Goal: Book appointment/travel/reservation

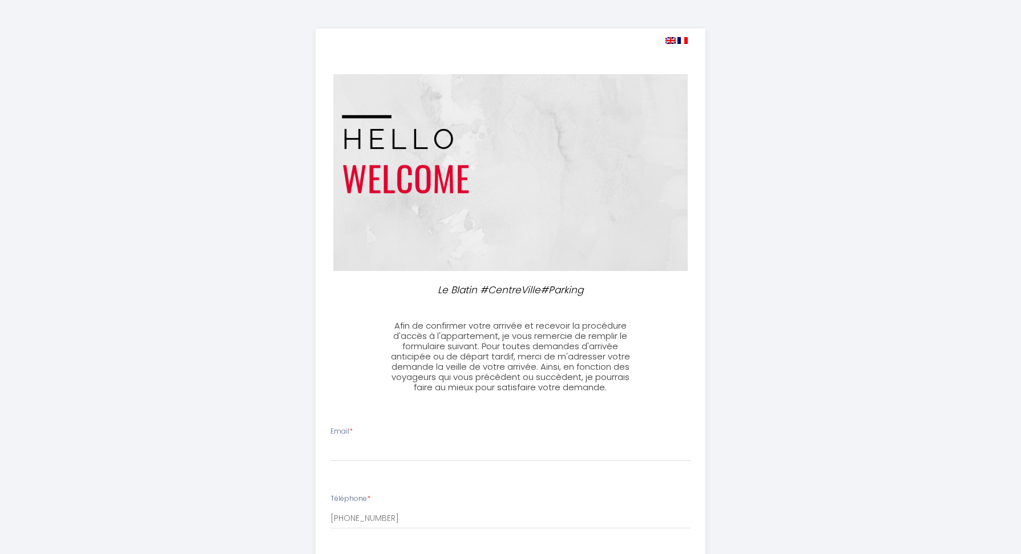
select select
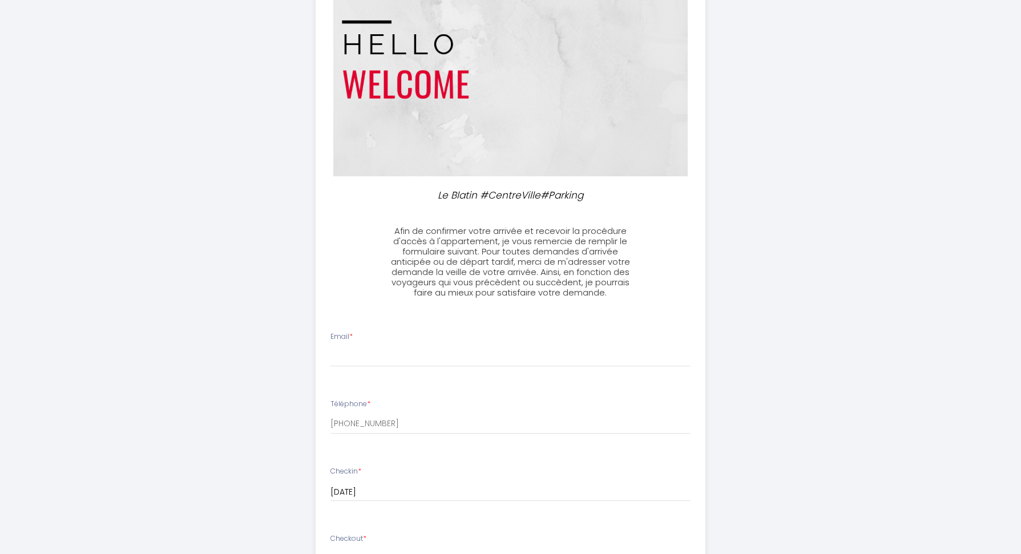
scroll to position [96, 0]
click at [547, 354] on input "Email *" at bounding box center [510, 355] width 360 height 21
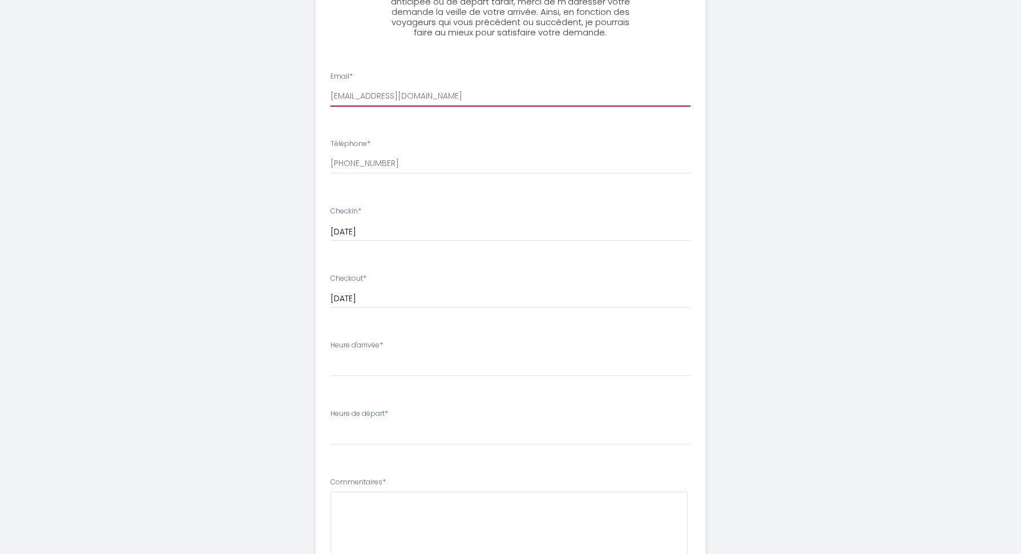
scroll to position [360, 0]
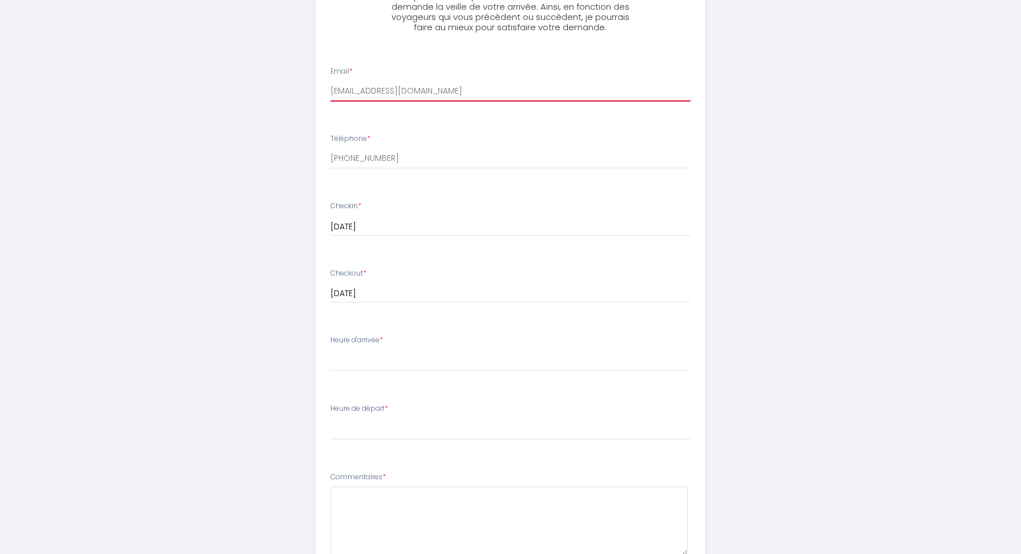
type input "[EMAIL_ADDRESS][DOMAIN_NAME]"
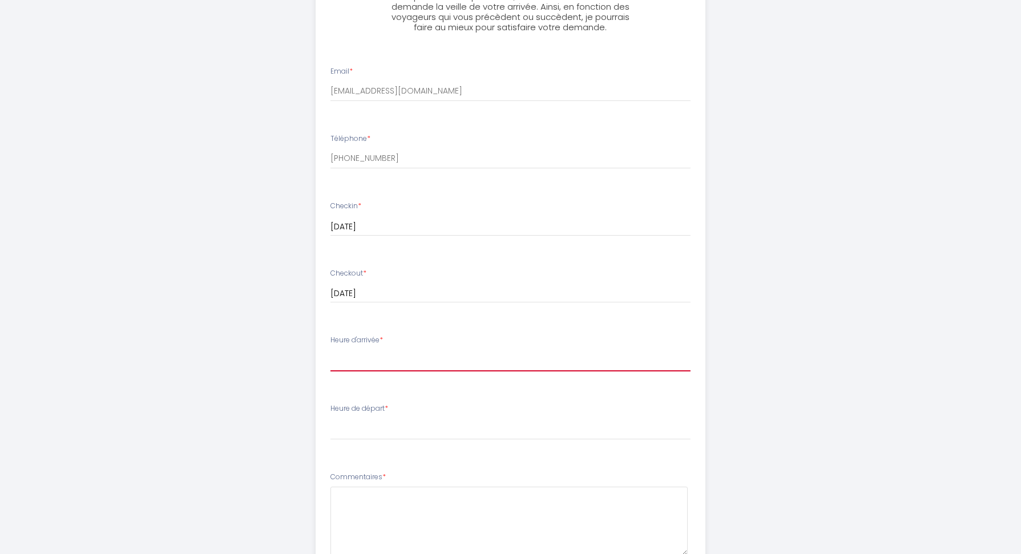
click at [490, 362] on select "17:00 17:30 18:00 18:30 19:00 19:30 20:00 20:30 21:00 21:30 22:00 22:30 23:00 2…" at bounding box center [510, 361] width 360 height 22
click at [421, 365] on select "17:00 17:30 18:00 18:30 19:00 19:30 20:00 20:30 21:00 21:30 22:00 22:30 23:00 2…" at bounding box center [510, 361] width 360 height 22
select select "18:00"
click at [330, 350] on select "17:00 17:30 18:00 18:30 19:00 19:30 20:00 20:30 21:00 21:30 22:00 22:30 23:00 2…" at bounding box center [510, 361] width 360 height 22
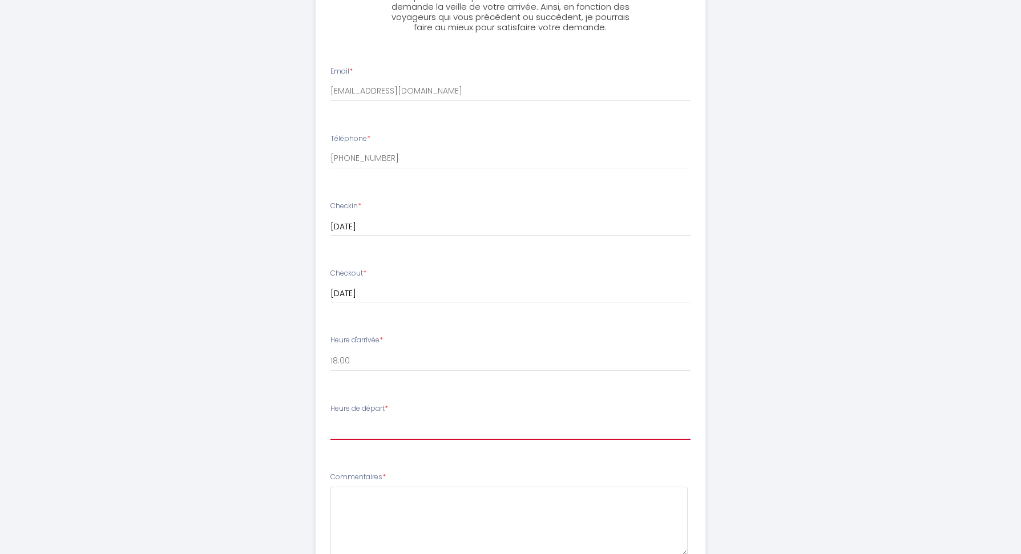
click at [401, 432] on select "00:00 00:30 01:00 01:30 02:00 02:30 03:00 03:30 04:00 04:30 05:00 05:30 06:00 0…" at bounding box center [510, 429] width 360 height 22
select select "10:00"
click at [330, 418] on select "00:00 00:30 01:00 01:30 02:00 02:30 03:00 03:30 04:00 04:30 05:00 05:30 06:00 0…" at bounding box center [510, 429] width 360 height 22
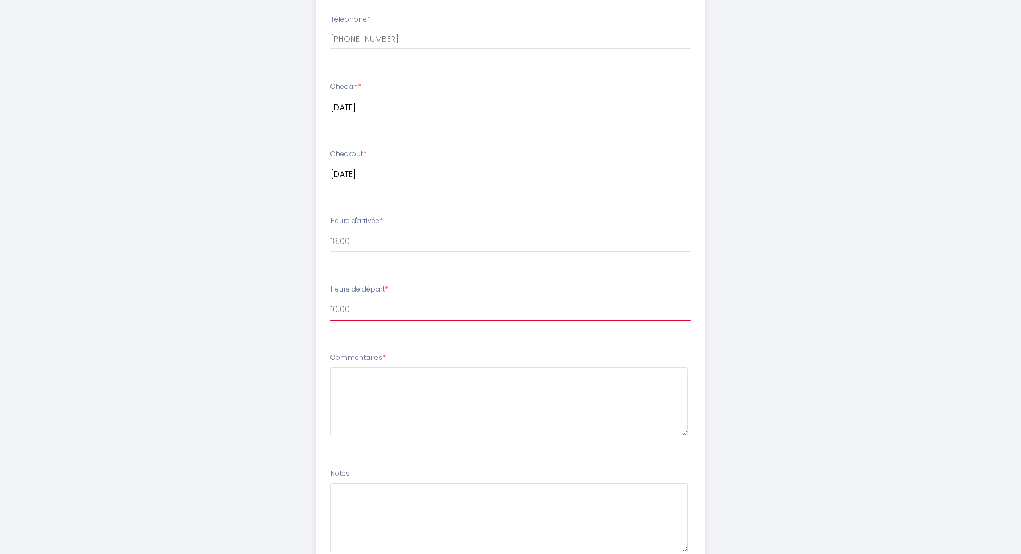
scroll to position [482, 0]
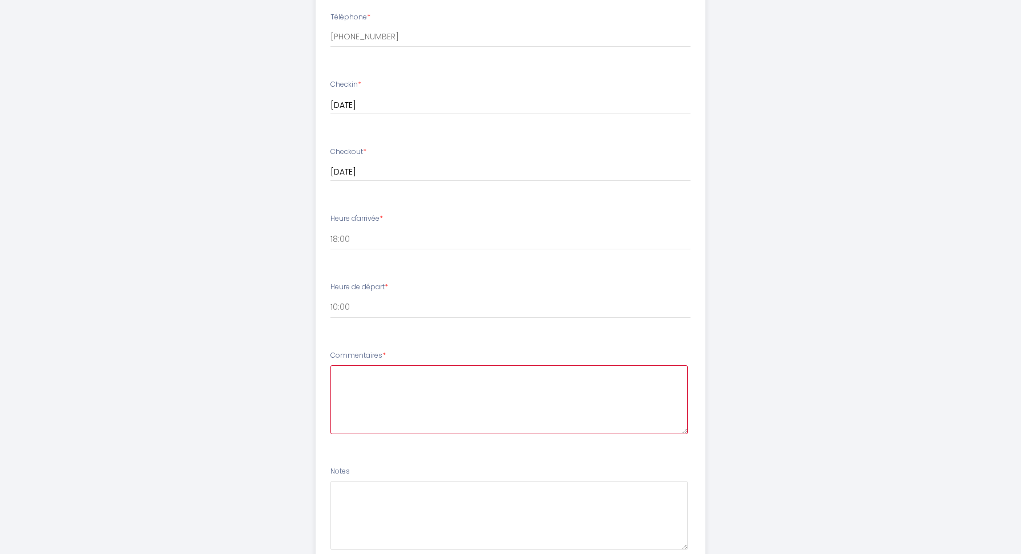
click at [437, 377] on textarea at bounding box center [508, 399] width 357 height 69
click at [623, 374] on textarea "Nous venons visiter mes parents qui habitent à la limite de [GEOGRAPHIC_DATA]. …" at bounding box center [508, 399] width 357 height 69
click at [393, 373] on textarea "Nous venons visiter mes parents qui habitent à la limite de [GEOGRAPHIC_DATA] e…" at bounding box center [508, 399] width 357 height 69
click at [512, 398] on textarea "Nous venons en train visiter mes parents qui habitent à la limite de [GEOGRAPHI…" at bounding box center [508, 399] width 357 height 69
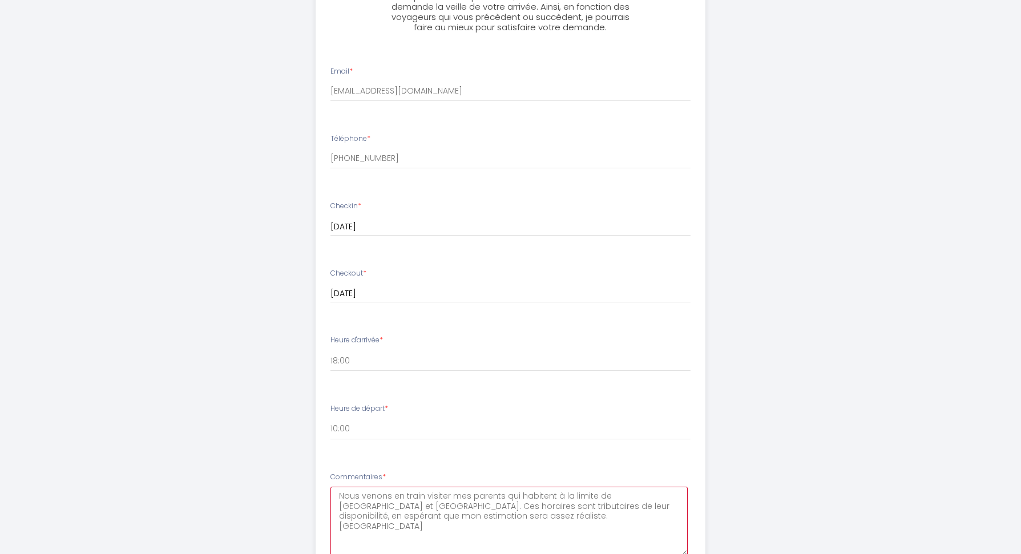
scroll to position [379, 0]
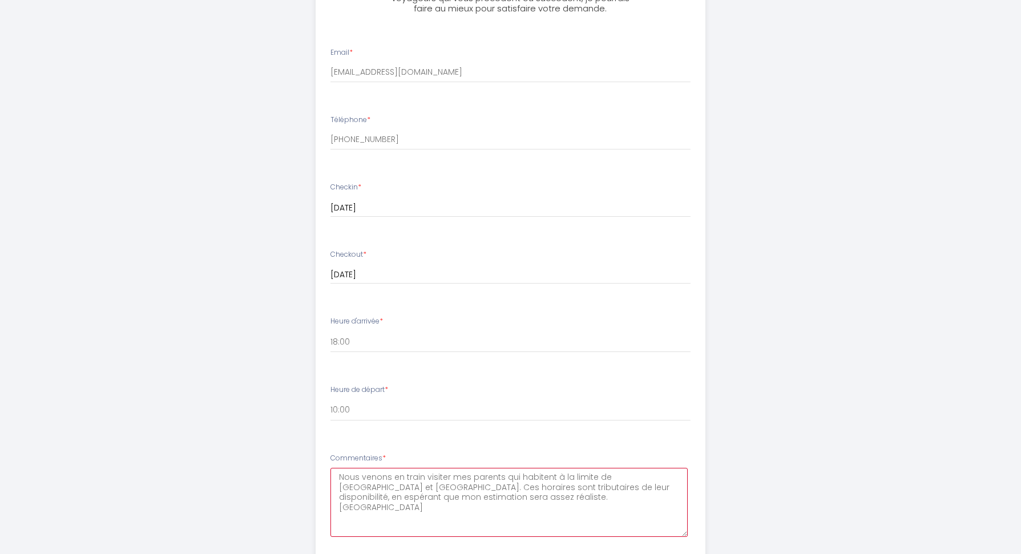
drag, startPoint x: 344, startPoint y: 476, endPoint x: 329, endPoint y: 476, distance: 14.8
click at [329, 476] on li "Commentaires * Nous venons en train visiter mes parents qui habitent à la limit…" at bounding box center [510, 500] width 389 height 109
click at [478, 488] on textarea "Bonjour, nous venons en train visiter mes parents qui habitent à la limite de […" at bounding box center [508, 502] width 357 height 69
click at [613, 498] on textarea "Bonjour, nous venons en train visiter mes parents qui habitent à la limite de […" at bounding box center [508, 502] width 357 height 69
drag, startPoint x: 348, startPoint y: 508, endPoint x: 340, endPoint y: 509, distance: 8.0
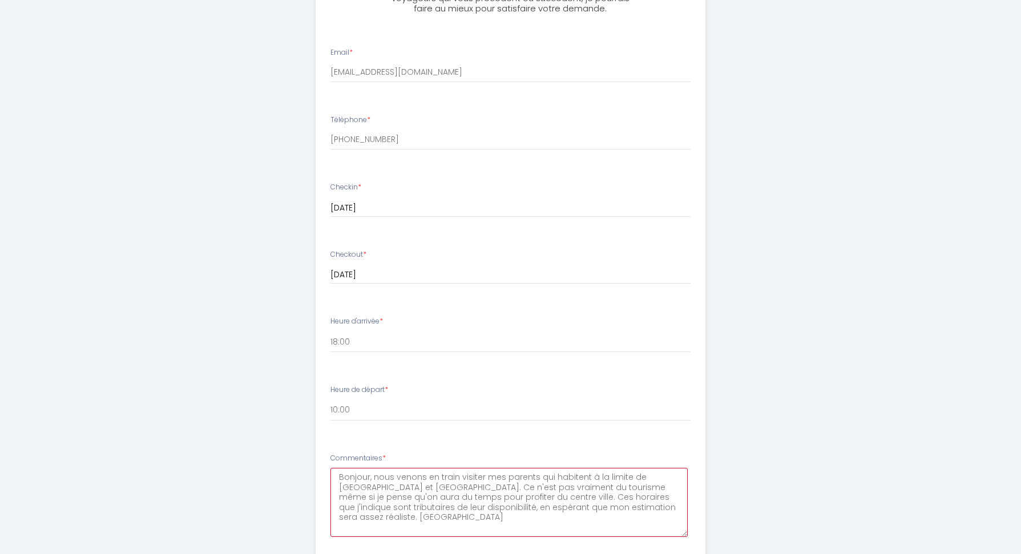
click at [340, 509] on textarea "Bonjour, nous venons en train visiter mes parents qui habitent à la limite de […" at bounding box center [508, 502] width 357 height 69
drag, startPoint x: 370, startPoint y: 519, endPoint x: 562, endPoint y: 497, distance: 193.6
click at [562, 497] on textarea "Bonjour, nous venons en train visiter mes parents qui habitent à la limite de […" at bounding box center [508, 502] width 357 height 69
click at [567, 490] on textarea "Bonjour, nous venons en train visiter mes parents qui habitent à la limite de […" at bounding box center [508, 502] width 357 height 69
drag, startPoint x: 373, startPoint y: 500, endPoint x: 350, endPoint y: 500, distance: 22.8
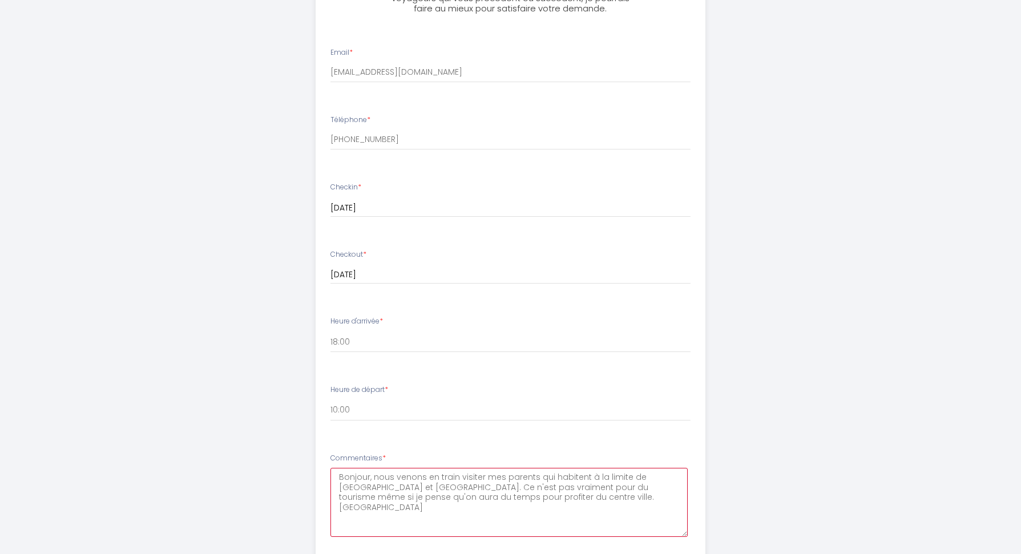
click at [350, 500] on textarea "Bonjour, nous venons en train visiter mes parents qui habitent à la limite de […" at bounding box center [508, 502] width 357 height 69
click at [602, 497] on textarea "Bonjour, nous venons en train visiter mes parents qui habitent à la limite de […" at bounding box center [508, 502] width 357 height 69
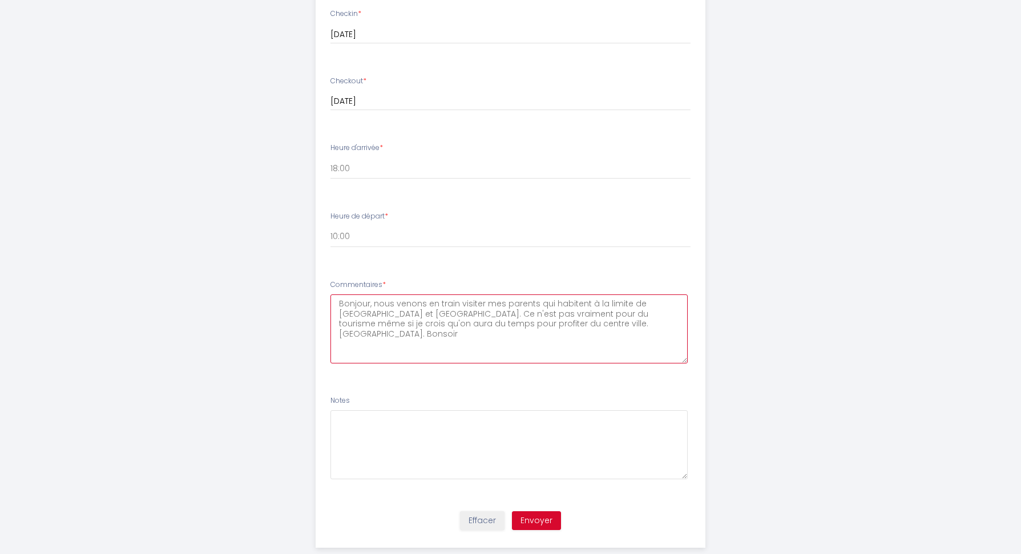
scroll to position [575, 0]
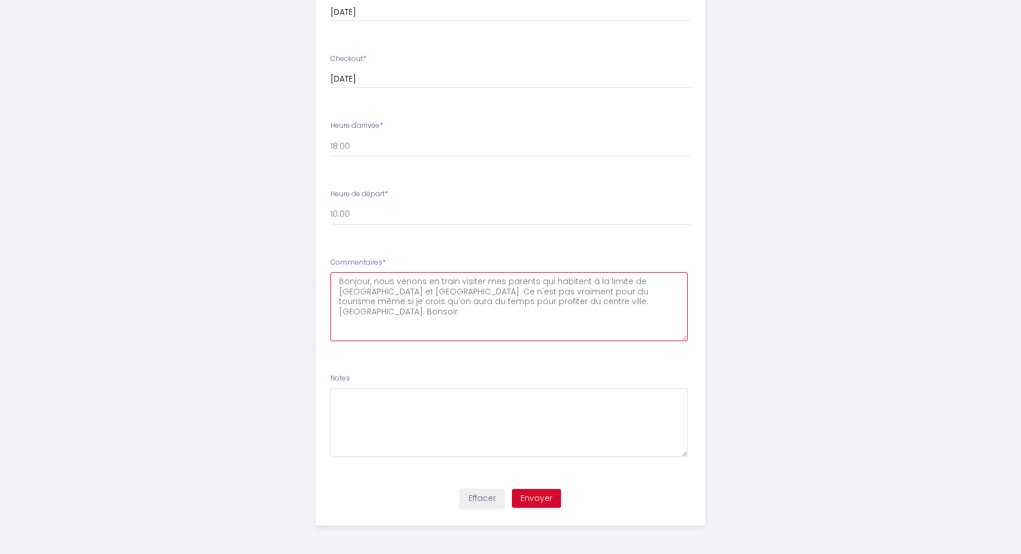
click at [478, 292] on textarea "Bonjour, nous venons en train visiter mes parents qui habitent à la limite de […" at bounding box center [508, 306] width 357 height 69
click at [569, 289] on textarea "Bonjour, nous venons en train visiter mes parents qui habitent à la limite de […" at bounding box center [508, 306] width 357 height 69
click at [479, 302] on textarea "Bonjour, nous venons en train visiter mes parents qui habitent à la limite de […" at bounding box center [508, 306] width 357 height 69
click at [398, 302] on textarea "Bonjour, nous venons en train visiter mes parents qui habitent à la limite de […" at bounding box center [508, 306] width 357 height 69
click at [526, 300] on textarea "Bonjour, nous venons en train visiter mes parents qui habitent à la limite de […" at bounding box center [508, 306] width 357 height 69
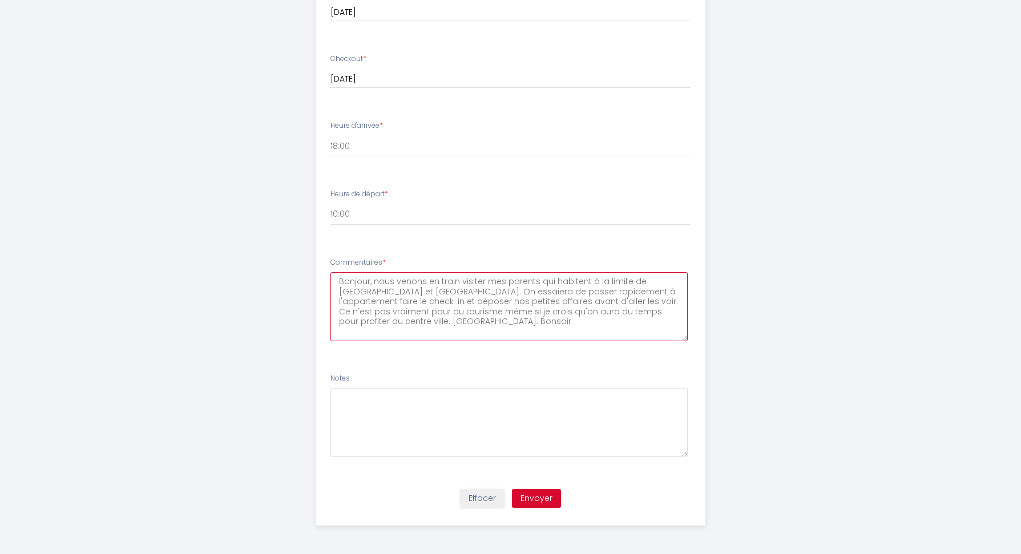
click at [425, 324] on textarea "Bonjour, nous venons en train visiter mes parents qui habitent à la limite de […" at bounding box center [508, 306] width 357 height 69
type textarea "Bonjour, nous venons en train visiter mes parents qui habitent à la limite de […"
click at [550, 503] on button "Envoyer" at bounding box center [536, 498] width 49 height 19
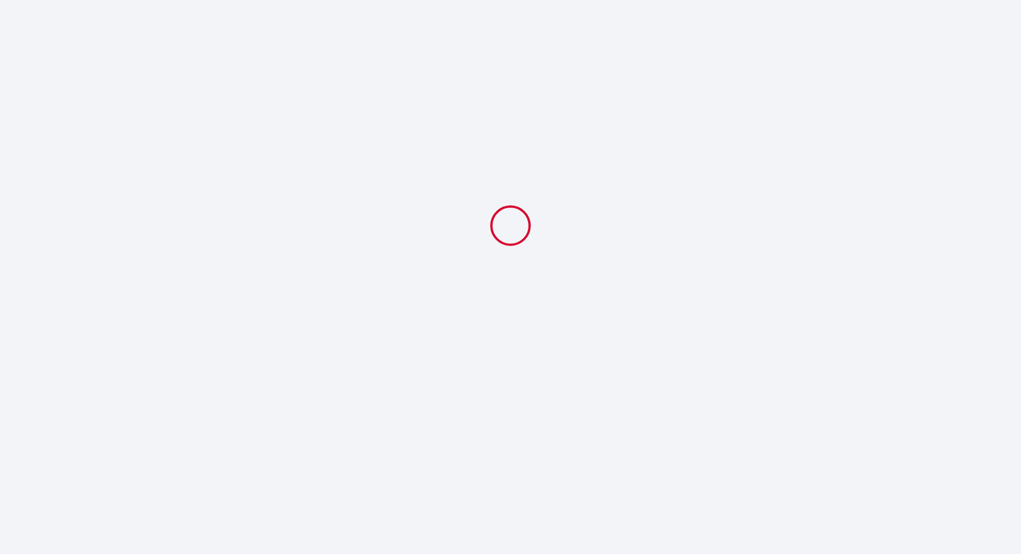
scroll to position [0, 0]
select select "18:00"
select select "10:00"
